Goal: Transaction & Acquisition: Purchase product/service

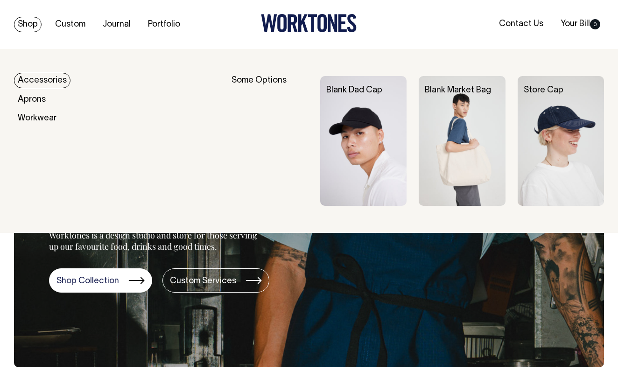
click at [22, 21] on link "Shop" at bounding box center [28, 24] width 28 height 15
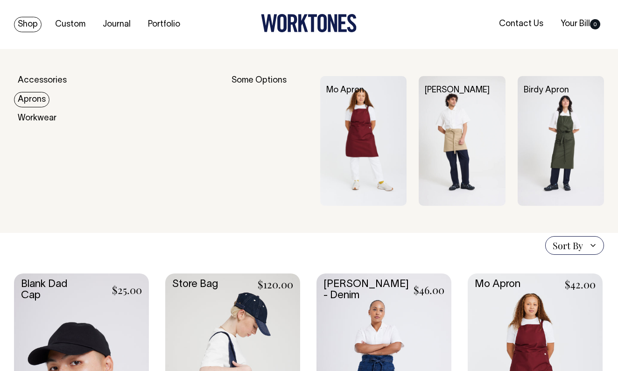
click at [36, 96] on link "Aprons" at bounding box center [31, 99] width 35 height 15
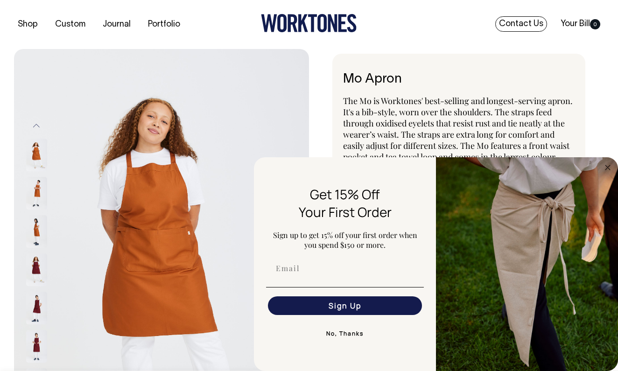
click at [510, 27] on link "Contact Us" at bounding box center [521, 23] width 52 height 15
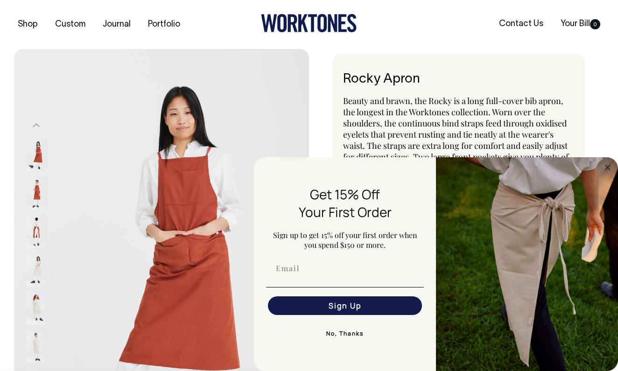
drag, startPoint x: 345, startPoint y: 75, endPoint x: 427, endPoint y: 78, distance: 82.6
click at [427, 78] on h1 "Rocky Apron" at bounding box center [458, 79] width 231 height 14
copy h1 "Rocky Apron"
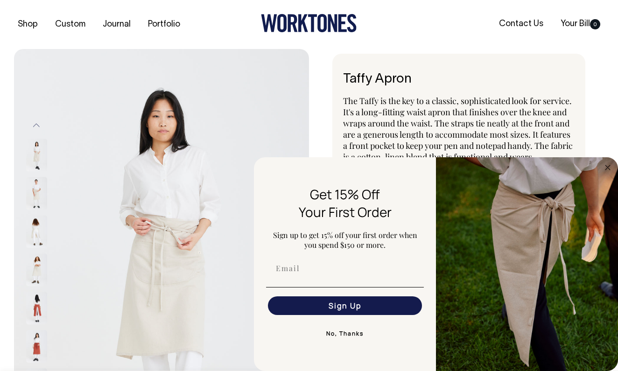
click at [440, 2] on div "Shop Custom Journal Portfolio Contact Us Your Bill 0" at bounding box center [309, 24] width 618 height 49
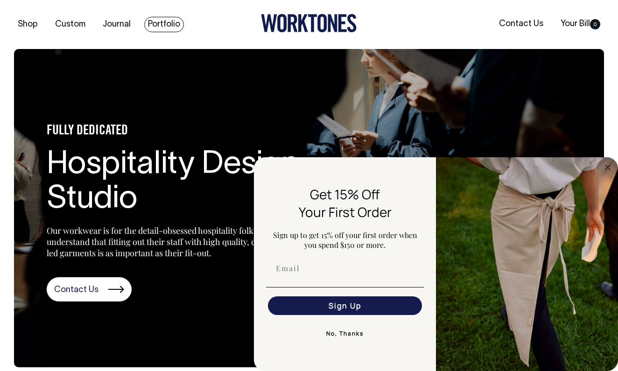
click at [158, 26] on link "Portfolio" at bounding box center [164, 24] width 40 height 15
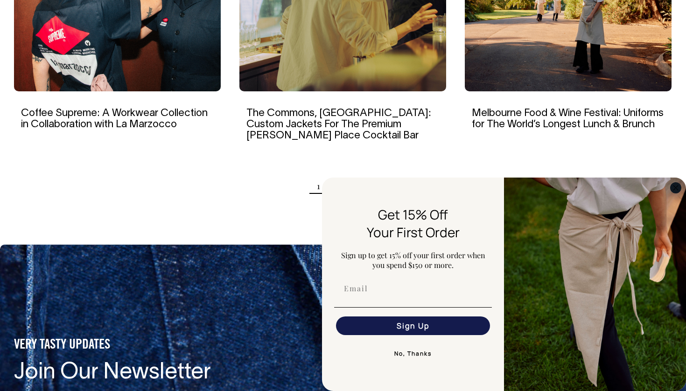
scroll to position [976, 0]
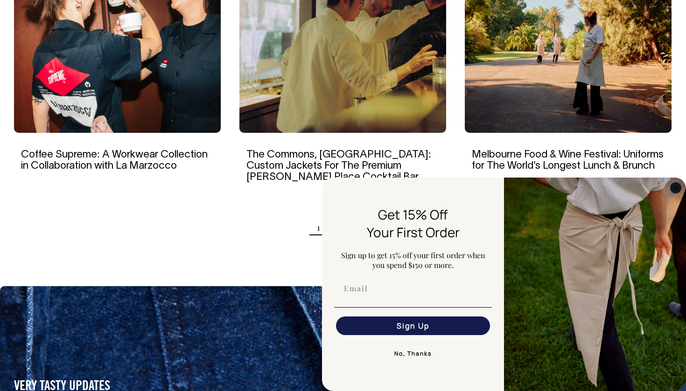
click at [617, 187] on circle "Close dialog" at bounding box center [676, 187] width 11 height 11
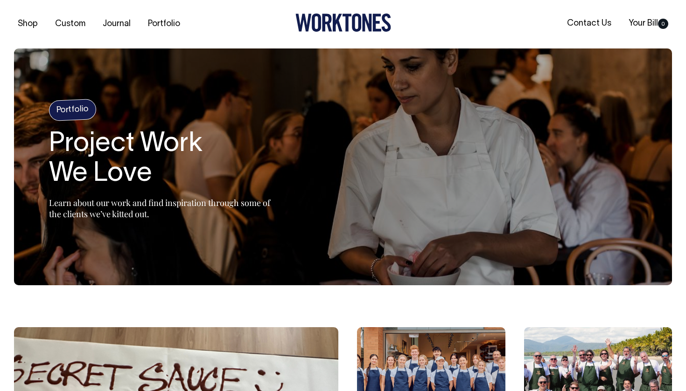
scroll to position [0, 0]
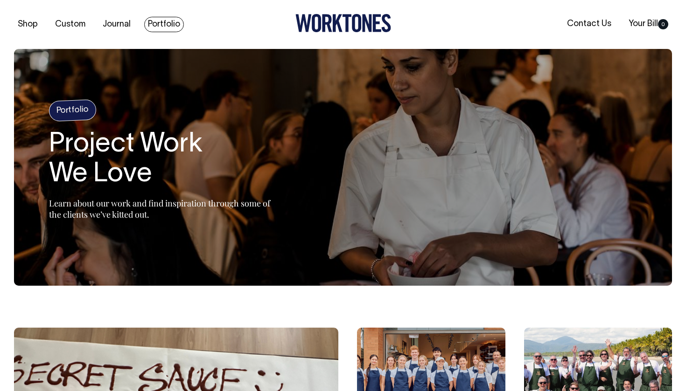
click at [161, 24] on link "Portfolio" at bounding box center [164, 24] width 40 height 15
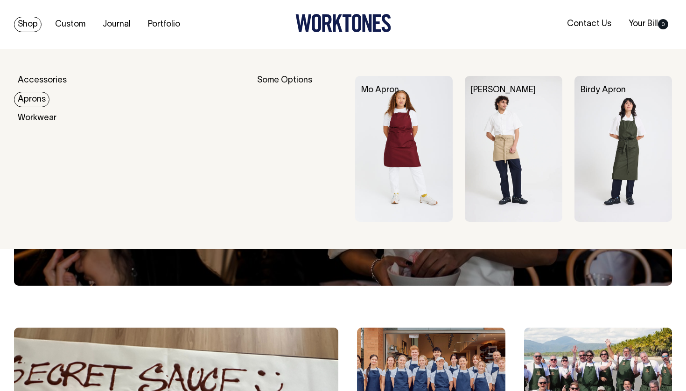
click at [36, 101] on link "Aprons" at bounding box center [31, 99] width 35 height 15
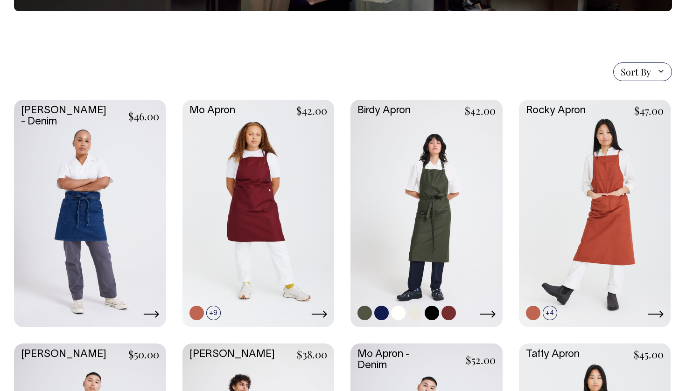
scroll to position [188, 0]
